Goal: Task Accomplishment & Management: Use online tool/utility

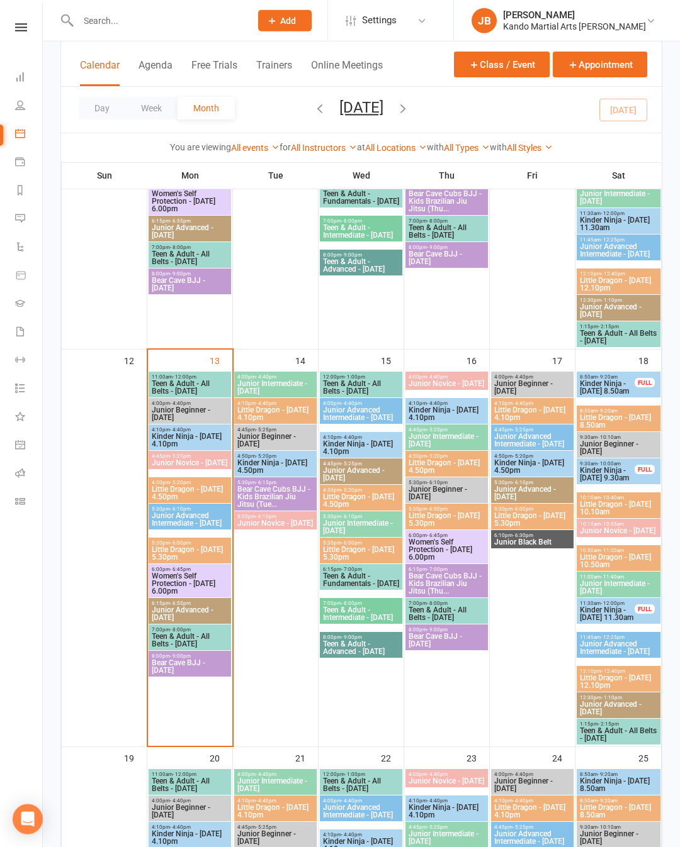
scroll to position [369, 0]
click at [191, 432] on span "- 4:40pm" at bounding box center [180, 430] width 21 height 6
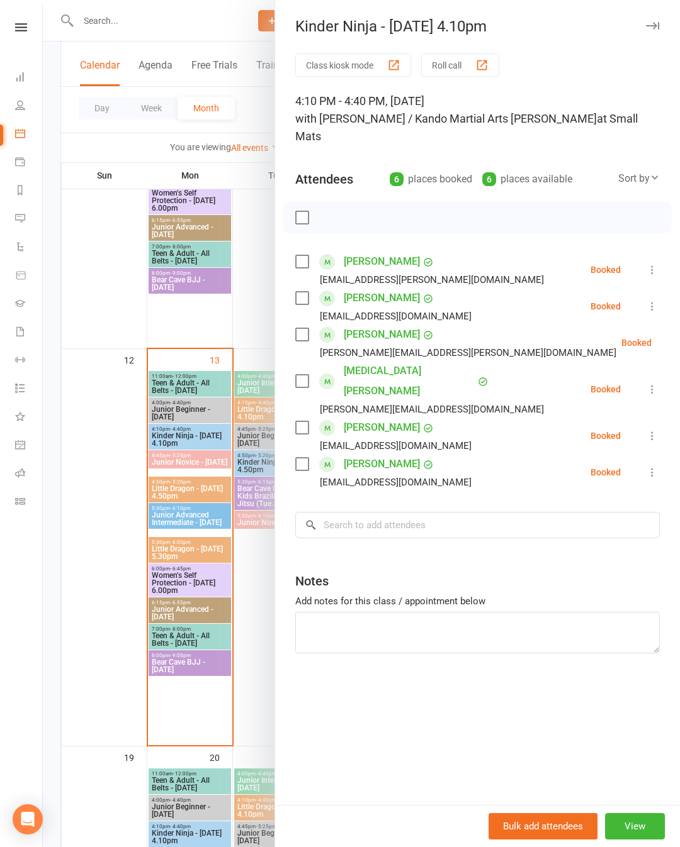
click at [657, 16] on div "Kinder Ninja - Monday 4.10pm Class kiosk mode Roll call 4:10 PM - 4:40 PM, Mond…" at bounding box center [476, 423] width 405 height 847
click at [656, 21] on button "button" at bounding box center [651, 25] width 15 height 15
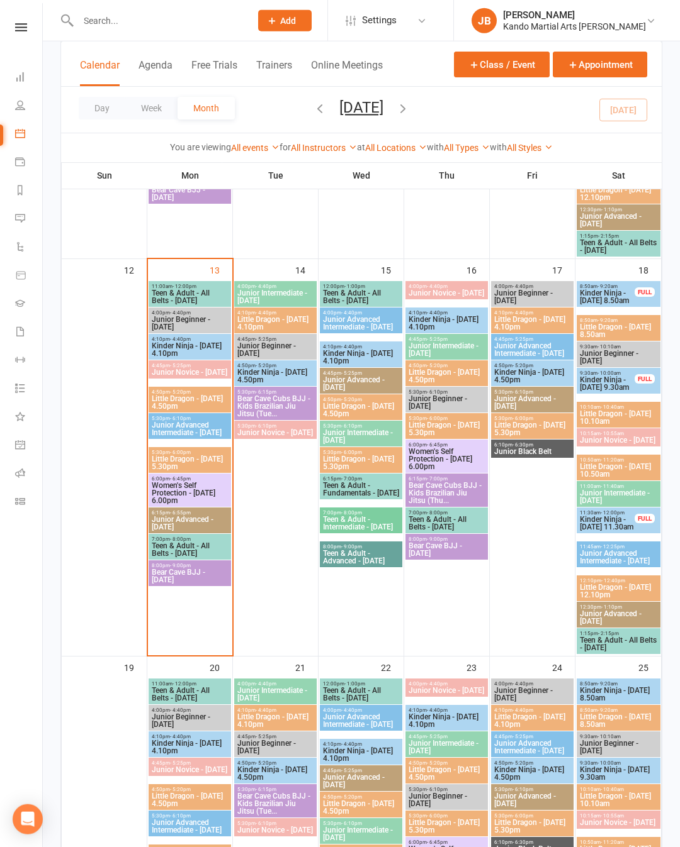
scroll to position [460, 0]
click at [184, 347] on span "Kinder Ninja - [DATE] 4.10pm" at bounding box center [189, 349] width 77 height 15
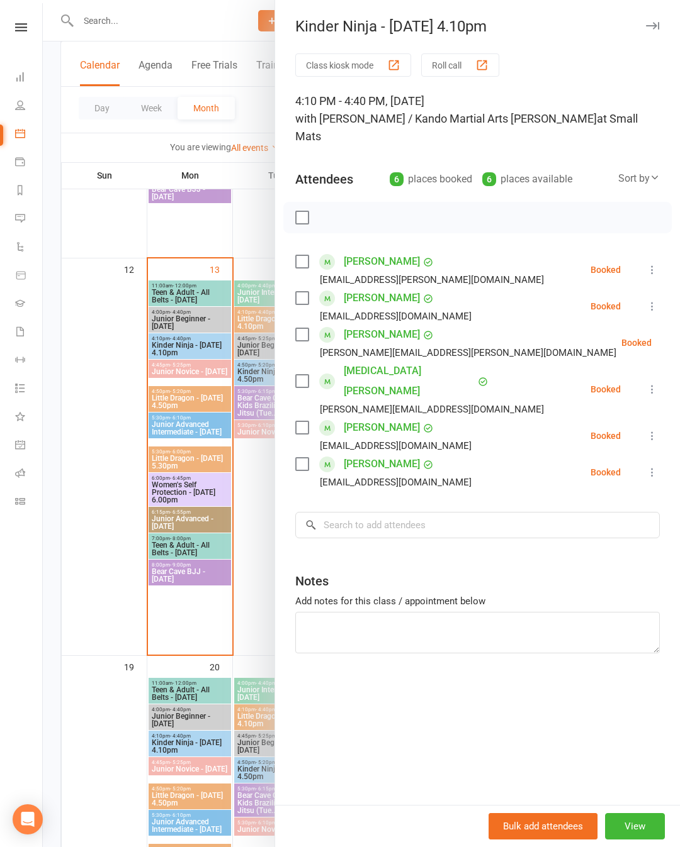
scroll to position [514, 0]
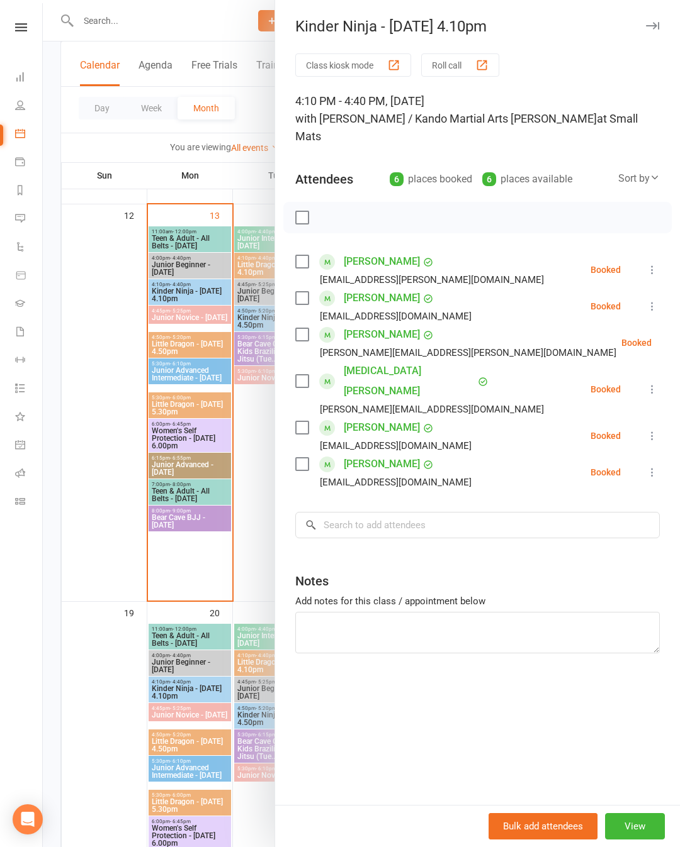
click at [651, 383] on icon at bounding box center [652, 389] width 13 height 13
click at [605, 452] on link "Check in" at bounding box center [590, 464] width 135 height 25
click at [651, 430] on icon at bounding box center [652, 436] width 13 height 13
click at [603, 498] on link "Check in" at bounding box center [590, 510] width 135 height 25
click at [676, 337] on icon at bounding box center [682, 343] width 13 height 13
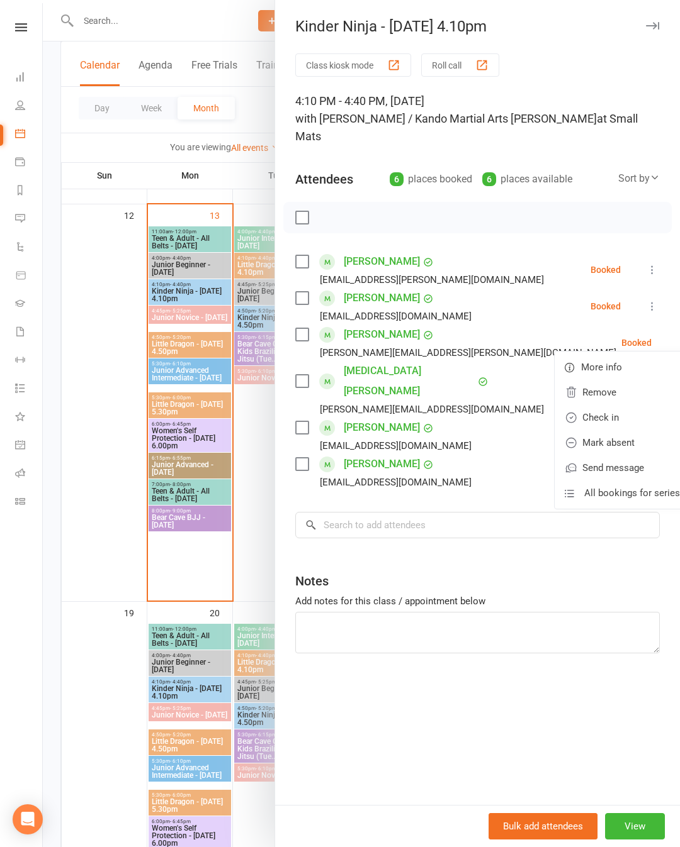
click at [603, 405] on link "Check in" at bounding box center [621, 417] width 135 height 25
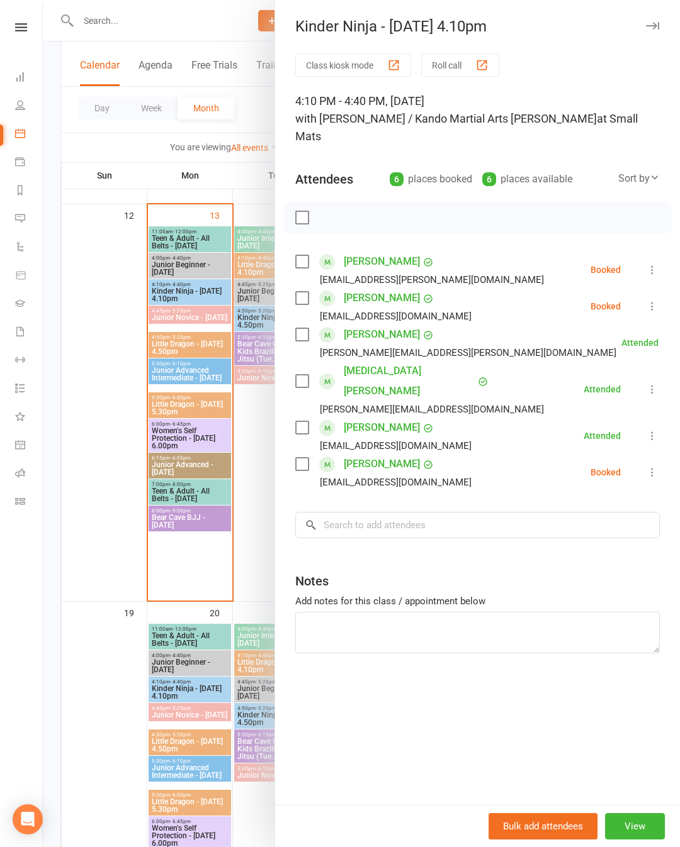
click at [656, 264] on icon at bounding box center [652, 270] width 13 height 13
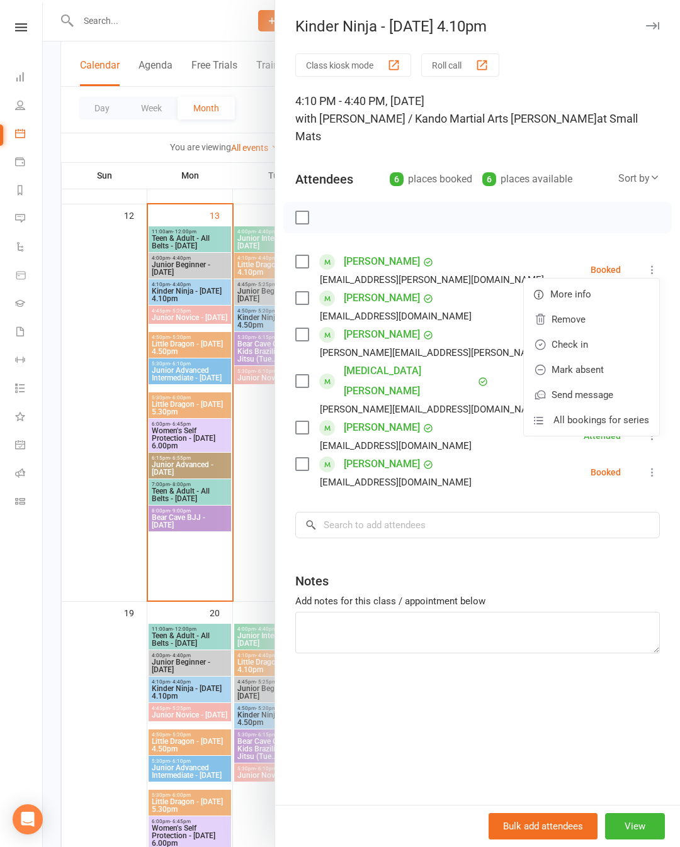
click at [592, 332] on link "Check in" at bounding box center [590, 344] width 135 height 25
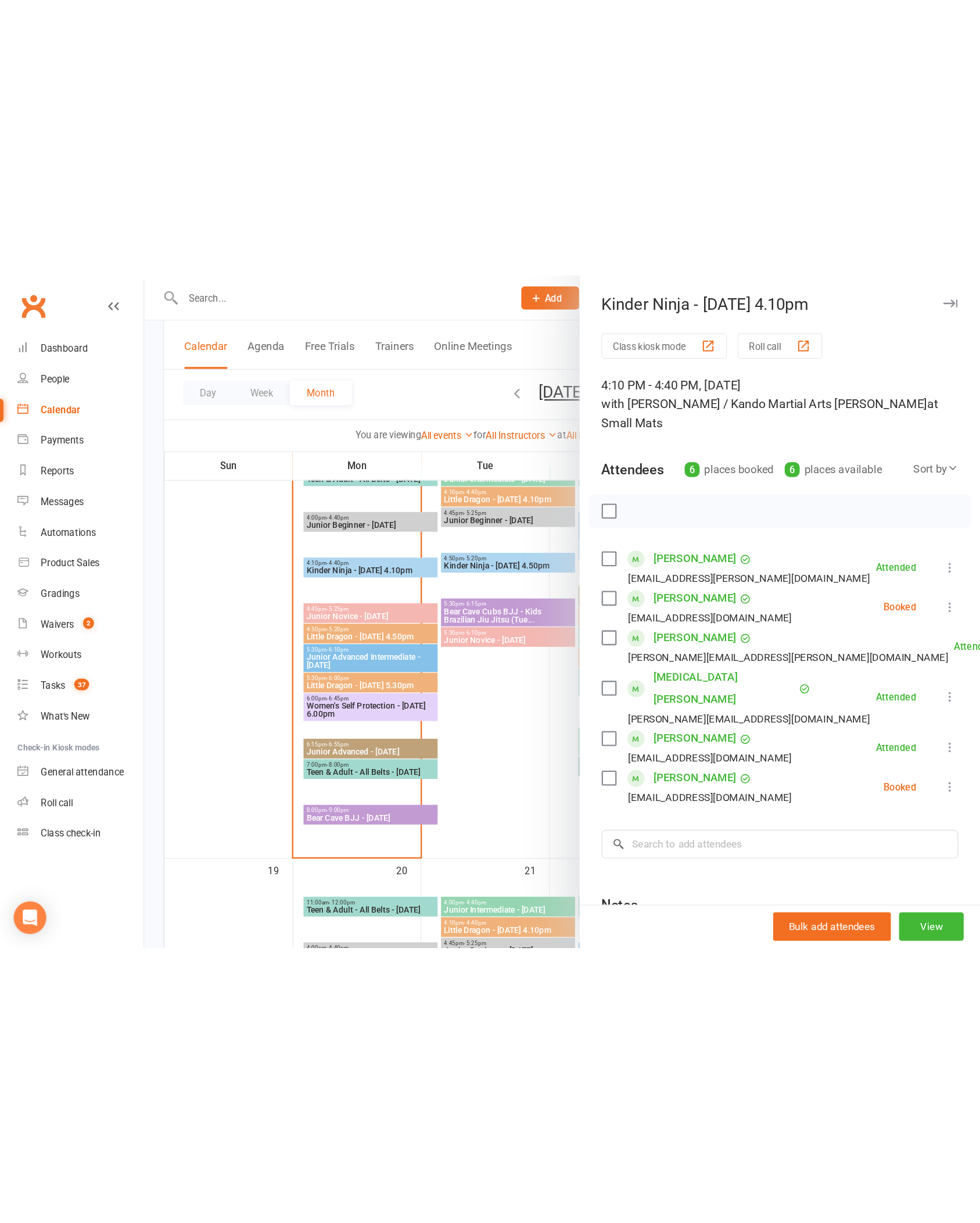
scroll to position [490, 0]
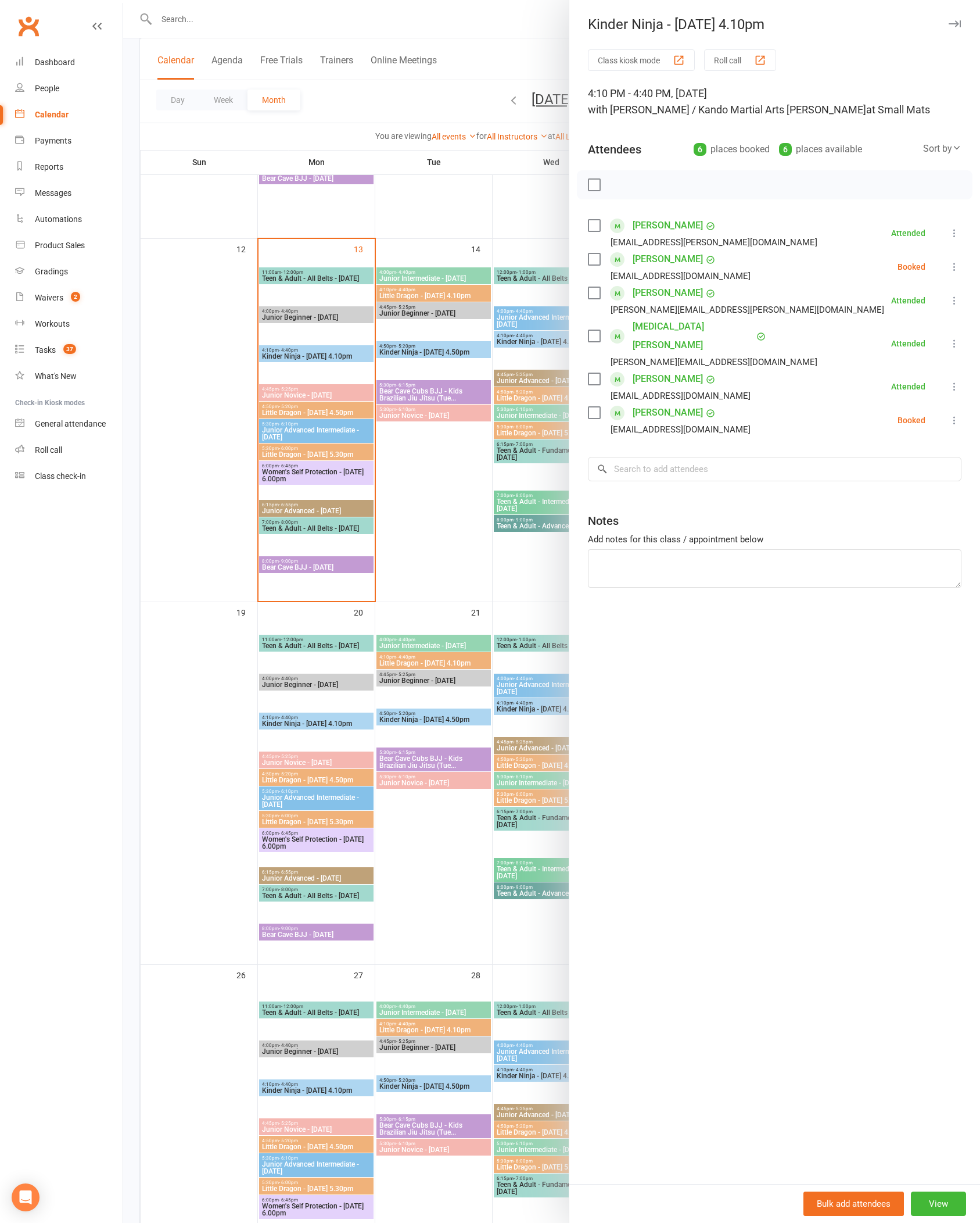
click at [627, 415] on icon at bounding box center [954, 420] width 12 height 12
click at [627, 482] on link "Check in" at bounding box center [898, 489] width 125 height 23
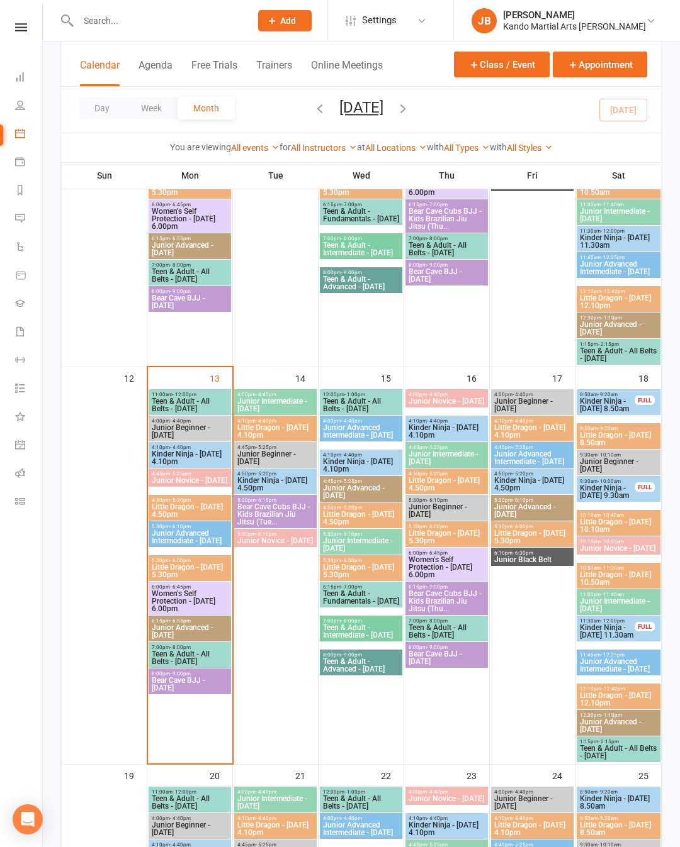
scroll to position [357, 0]
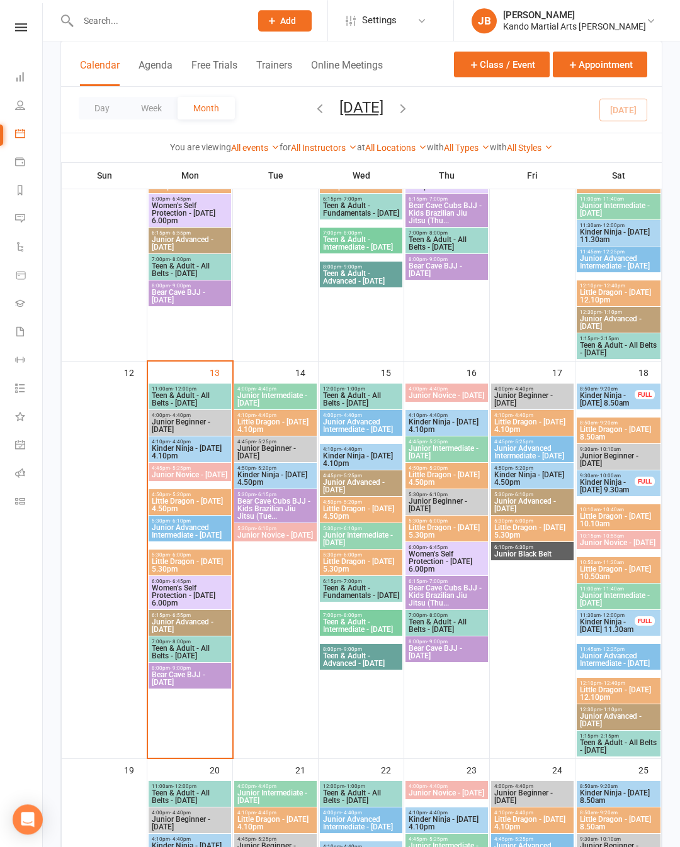
click at [171, 452] on span "Kinder Ninja - [DATE] 4.10pm" at bounding box center [189, 452] width 77 height 15
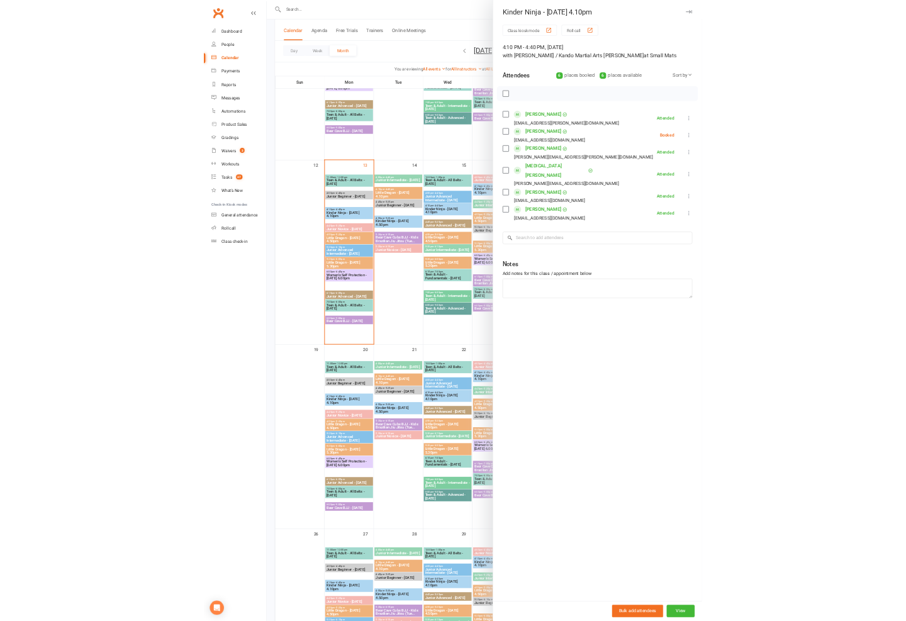
scroll to position [764, 0]
